Goal: Information Seeking & Learning: Learn about a topic

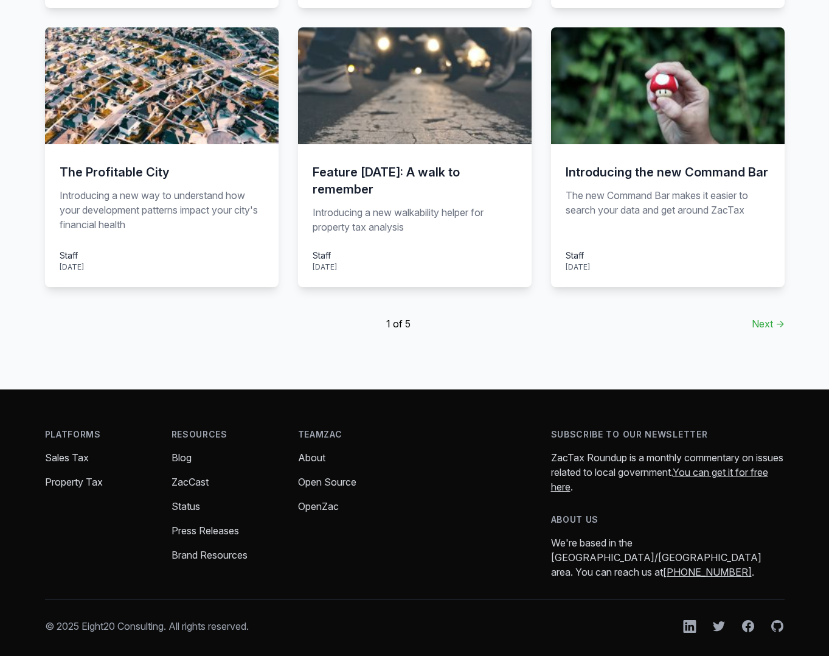
scroll to position [866, 0]
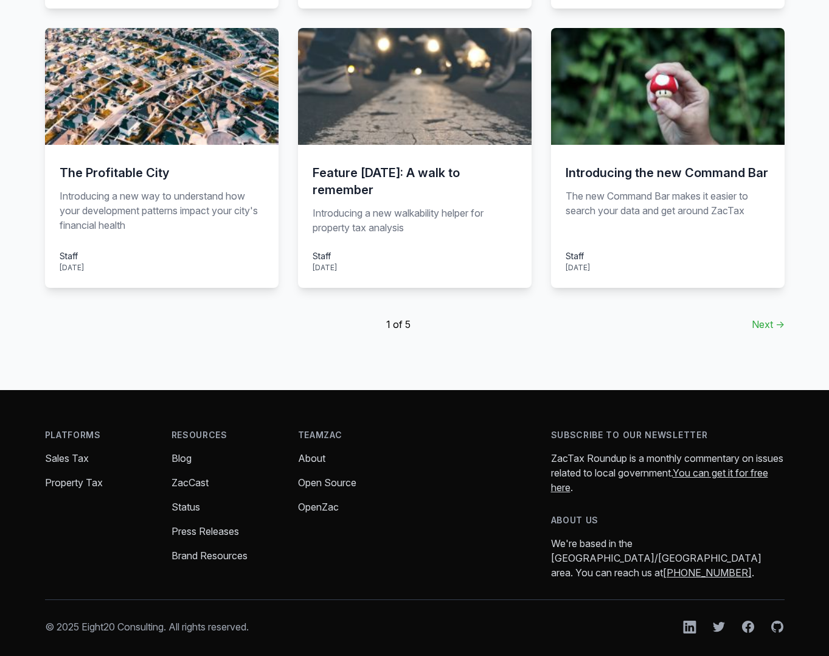
click at [769, 322] on link "Next →" at bounding box center [768, 324] width 33 height 15
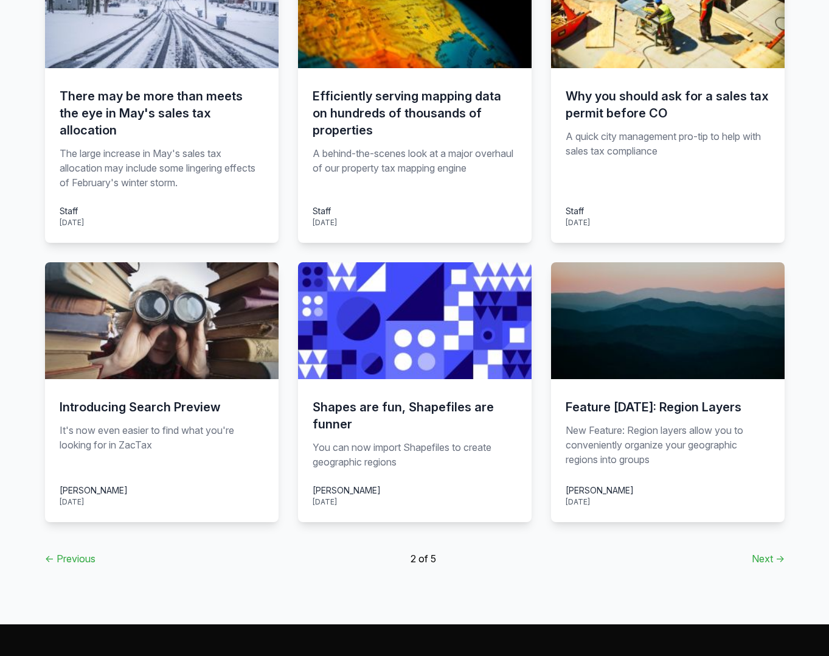
scroll to position [753, 0]
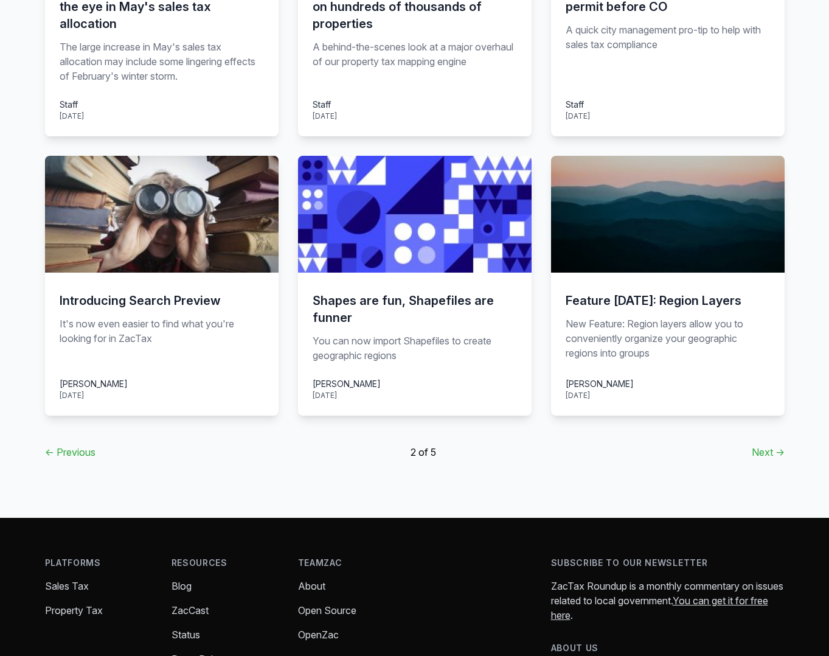
click at [767, 445] on link "Next →" at bounding box center [768, 452] width 33 height 15
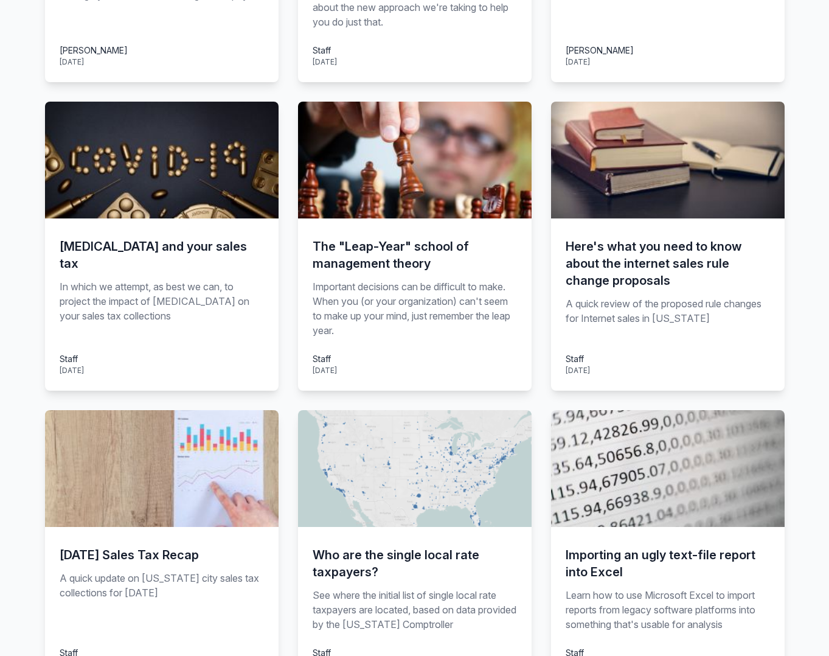
scroll to position [475, 0]
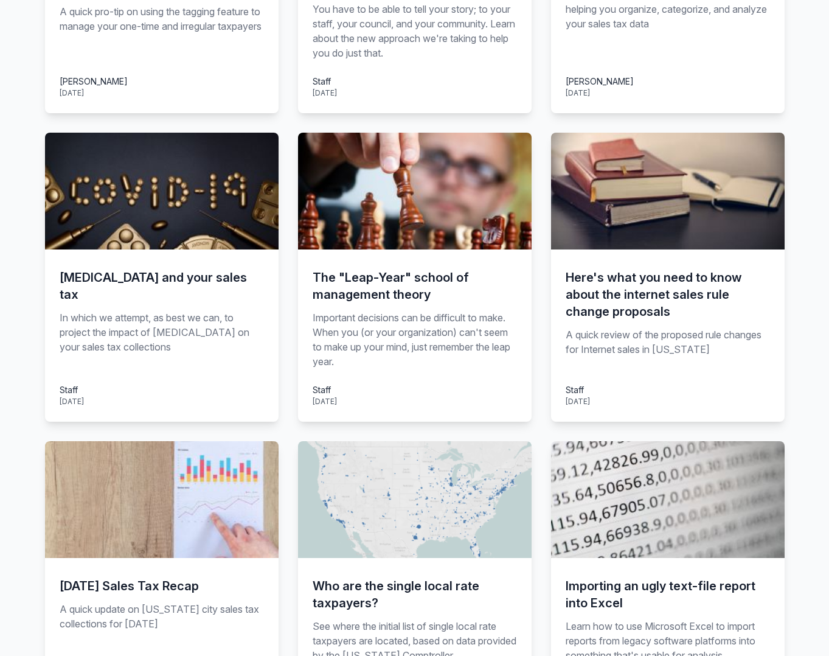
click at [600, 293] on h3 "Here's what you need to know about the internet sales rule change proposals" at bounding box center [668, 294] width 204 height 51
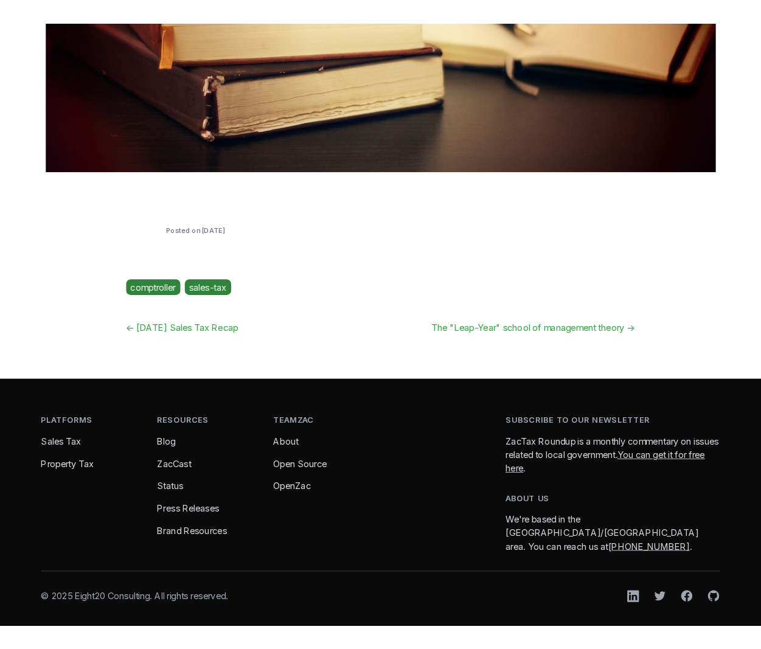
scroll to position [392, 0]
